Goal: Task Accomplishment & Management: Complete application form

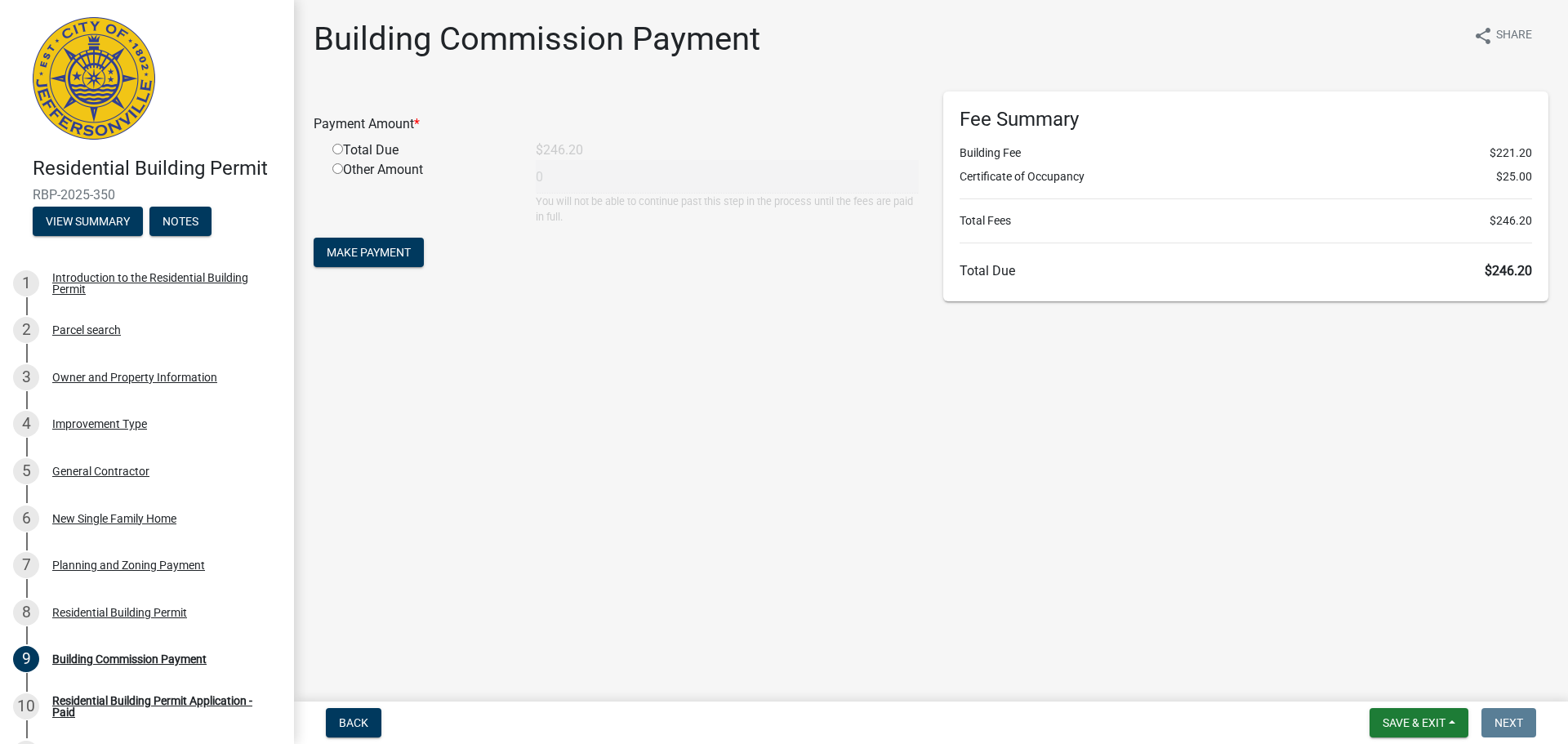
click at [336, 144] on input "radio" at bounding box center [337, 149] width 11 height 11
radio input "true"
type input "246.2"
click at [371, 259] on span "Make Payment" at bounding box center [369, 253] width 84 height 13
